Goal: Navigation & Orientation: Go to known website

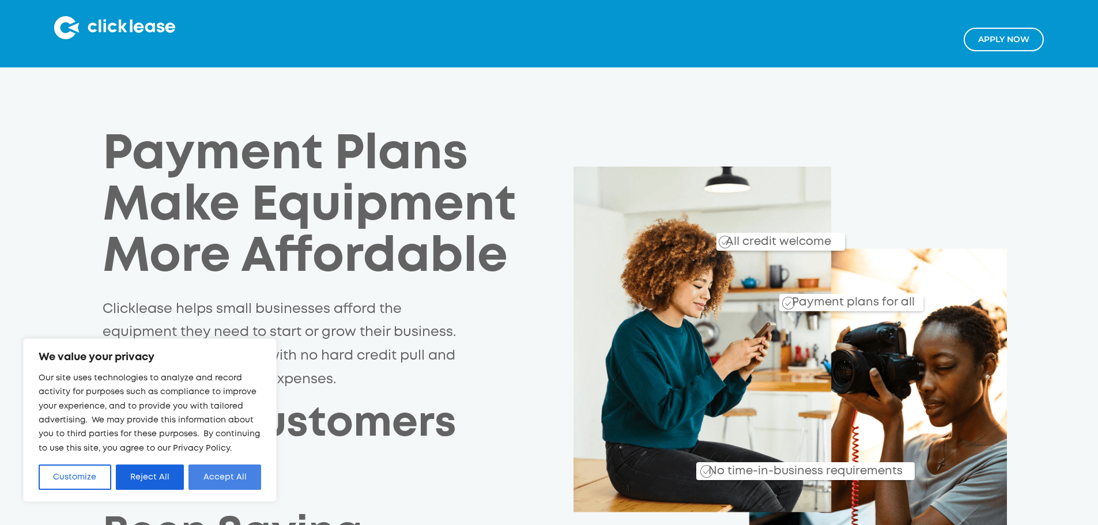
click at [216, 477] on button "Accept All" at bounding box center [224, 477] width 73 height 25
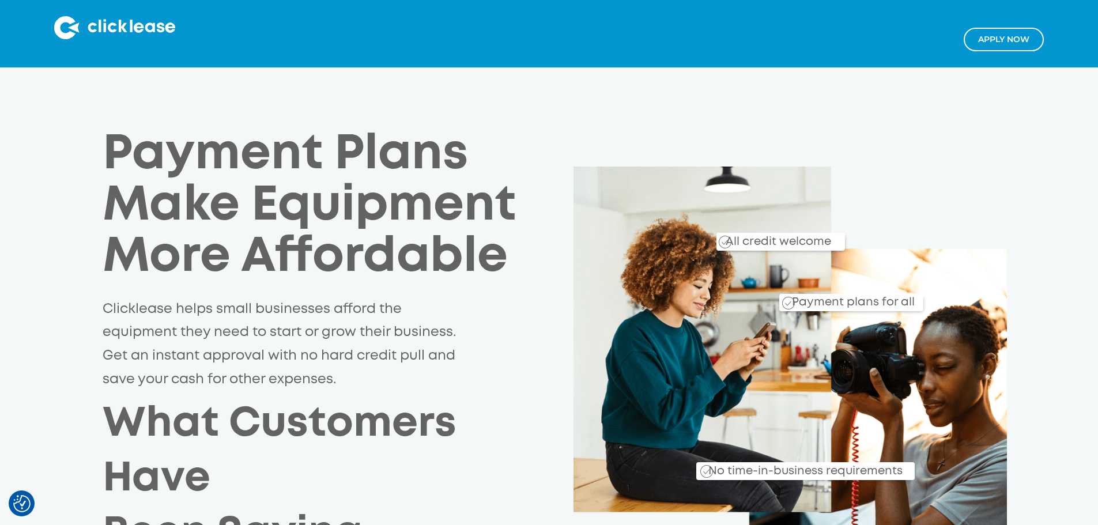
click at [110, 22] on img at bounding box center [114, 27] width 121 height 23
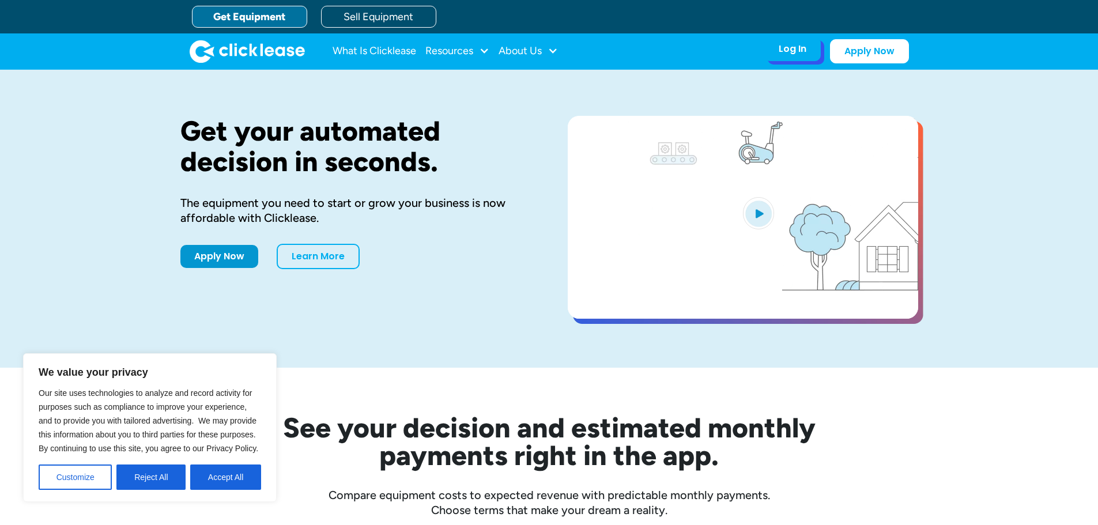
click at [809, 52] on div "Log In Account login I use Clicklease to get my equipment Partner Portal I offe…" at bounding box center [792, 49] width 56 height 24
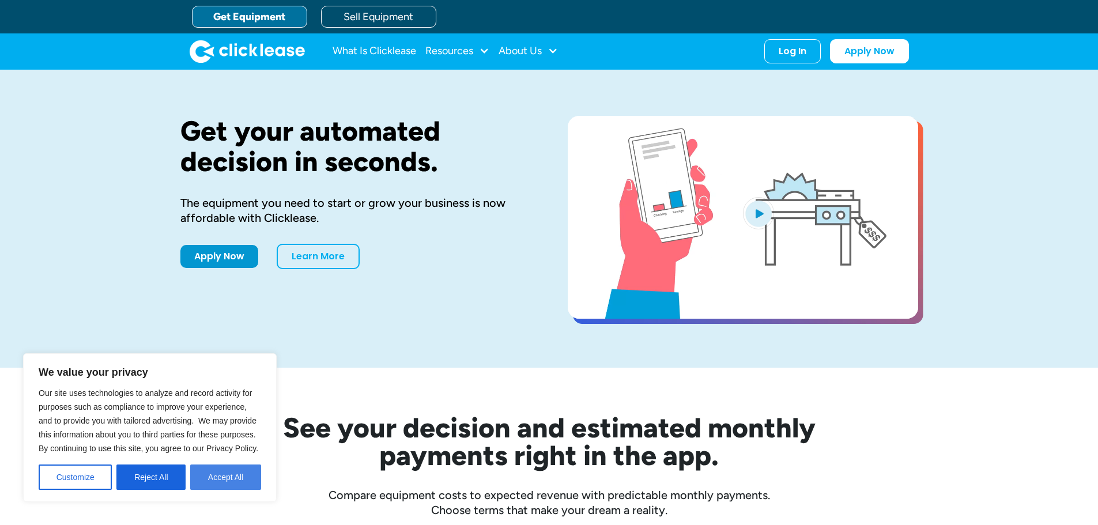
click at [242, 473] on button "Accept All" at bounding box center [225, 477] width 71 height 25
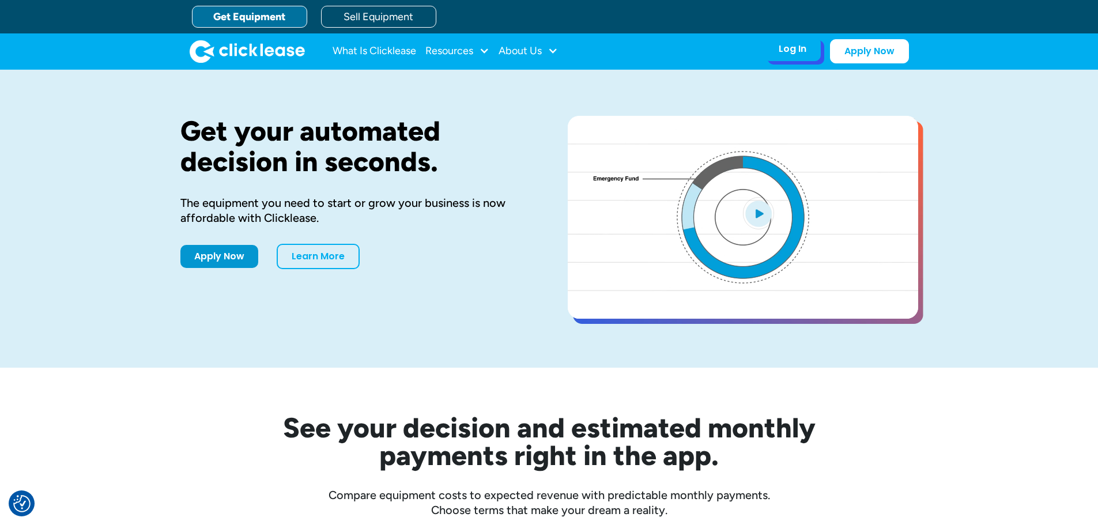
click at [785, 52] on div "Log In" at bounding box center [793, 49] width 28 height 12
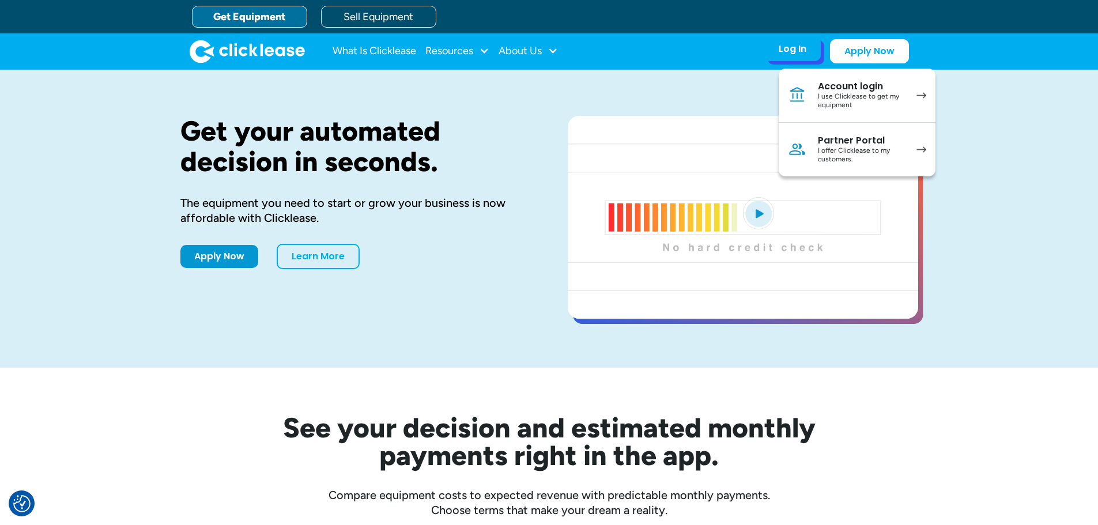
click at [855, 89] on div "Account login" at bounding box center [861, 87] width 87 height 12
